Goal: Download file/media

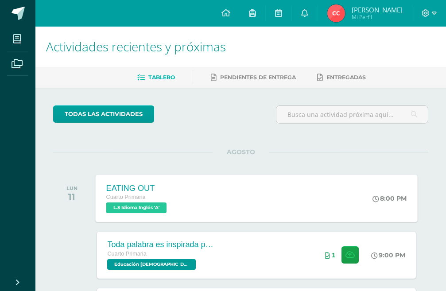
scroll to position [133, 0]
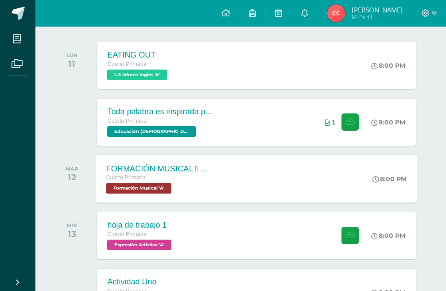
click at [296, 187] on div "FORMACIÓN MUSICAL  EJERCICIO RITMICO Cuarto Primaria Formación Musical 'A' 8:0…" at bounding box center [256, 178] width 322 height 47
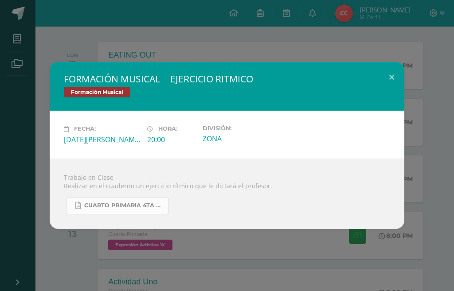
click at [150, 211] on link "CUARTO PRIMARIA 4TA UNIDAD.pdf" at bounding box center [117, 205] width 103 height 17
click at [397, 75] on button at bounding box center [391, 77] width 25 height 30
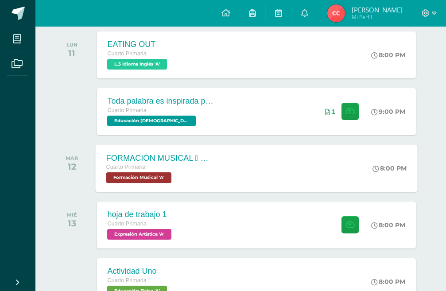
scroll to position [177, 0]
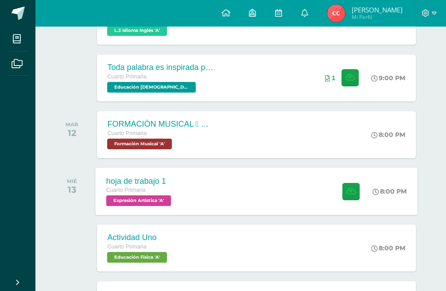
click at [273, 183] on div "hoja de trabajo 1 Cuarto Primaria Expresión Artística 'A' 8:00 PM hoja de traba…" at bounding box center [256, 190] width 322 height 47
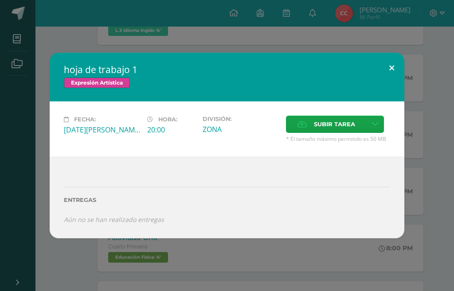
click at [384, 66] on button at bounding box center [391, 68] width 25 height 30
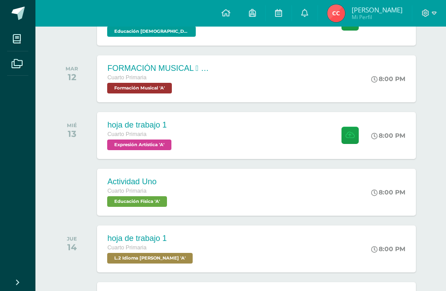
scroll to position [198, 0]
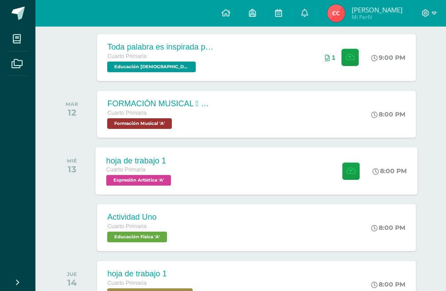
click at [287, 168] on div "hoja de trabajo 1 Cuarto Primaria Expresión Artística 'A' 8:00 PM hoja de traba…" at bounding box center [256, 170] width 322 height 47
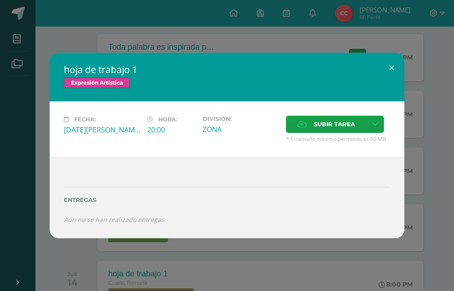
click at [389, 91] on div "hoja de trabajo 1 Expresión Artística" at bounding box center [227, 77] width 354 height 49
click at [389, 70] on button at bounding box center [391, 68] width 25 height 30
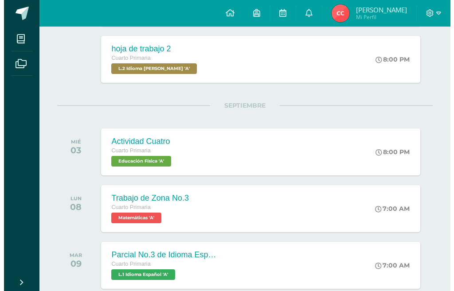
scroll to position [1040, 0]
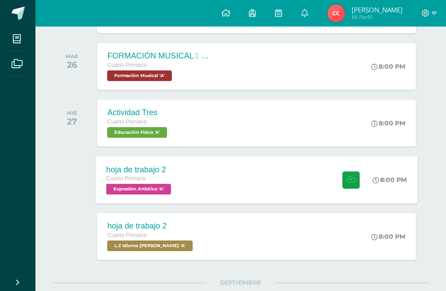
click at [313, 161] on div "hoja de trabajo 2 Cuarto Primaria Expresión Artística 'A' 8:00 PM hoja de traba…" at bounding box center [256, 179] width 322 height 47
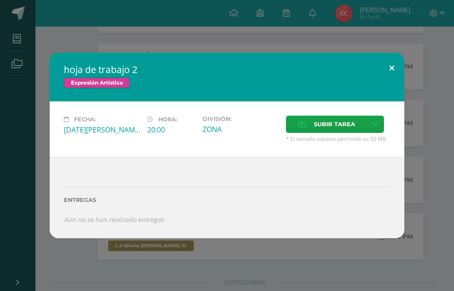
click at [388, 79] on div "hoja de trabajo 2 Expresión Artística Fecha: [DATE][PERSON_NAME] Hora: 20:00 Di…" at bounding box center [227, 145] width 354 height 185
click at [389, 62] on button at bounding box center [391, 68] width 25 height 30
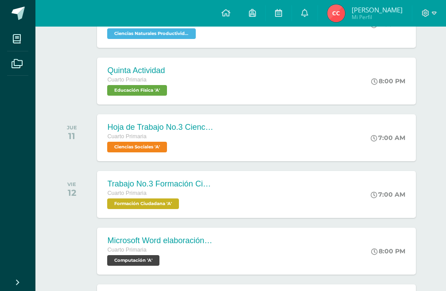
scroll to position [1667, 0]
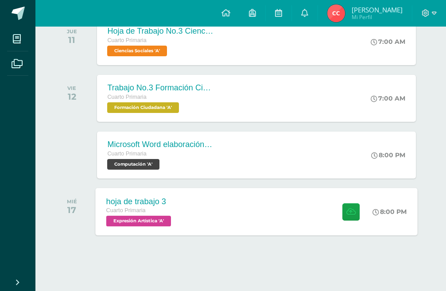
click at [305, 229] on div "hoja de trabajo 3 Cuarto Primaria Expresión Artística 'A' 8:00 PM hoja de traba…" at bounding box center [256, 211] width 322 height 47
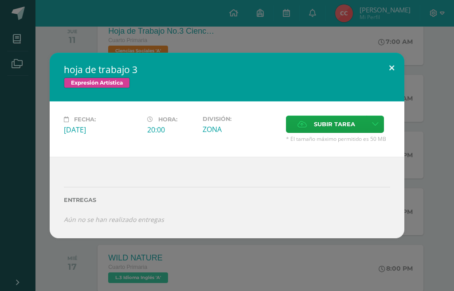
click at [385, 69] on button at bounding box center [391, 68] width 25 height 30
